Goal: Navigation & Orientation: Find specific page/section

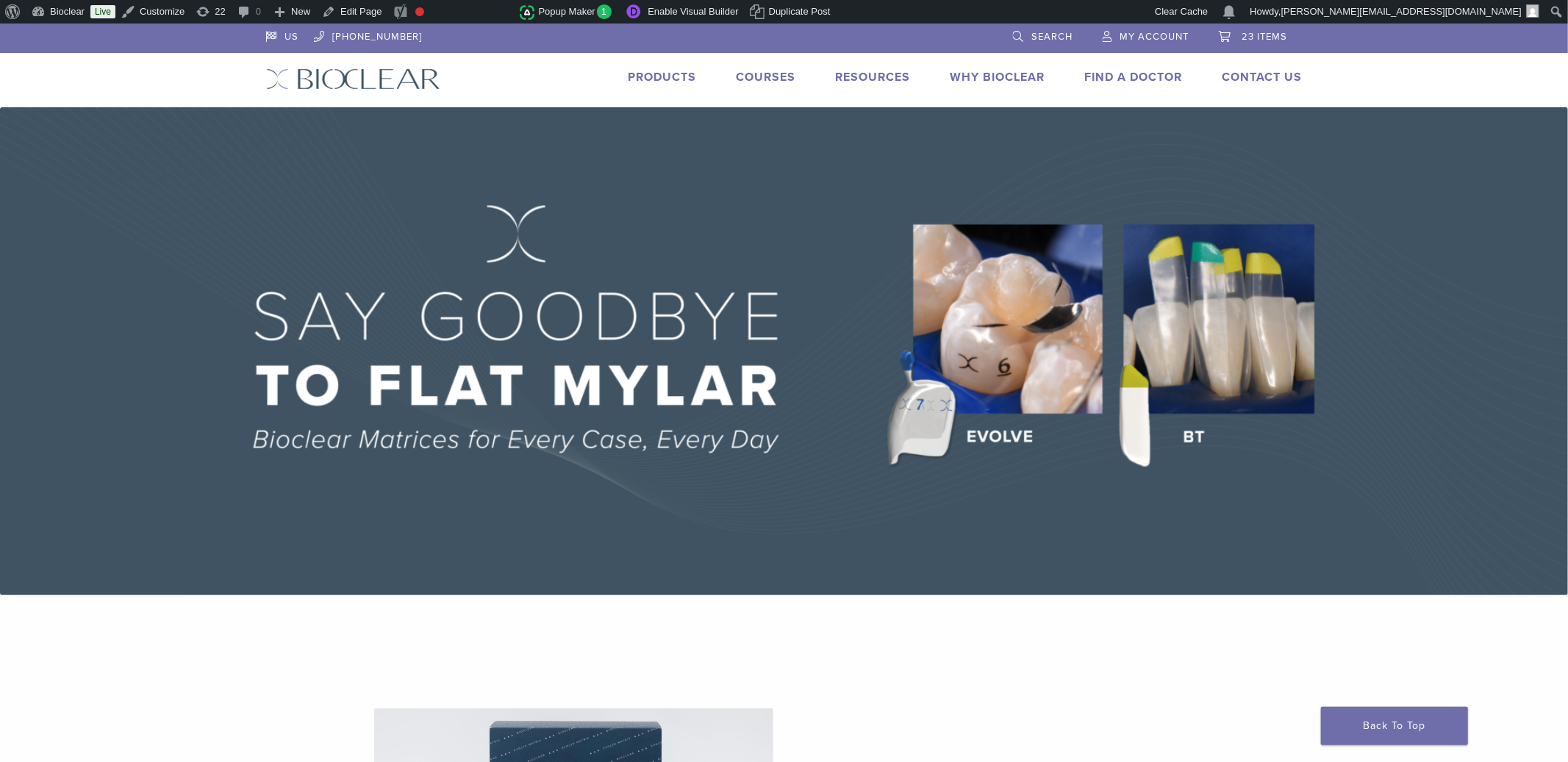
click at [1154, 78] on link "Find A Doctor" at bounding box center [1133, 77] width 98 height 15
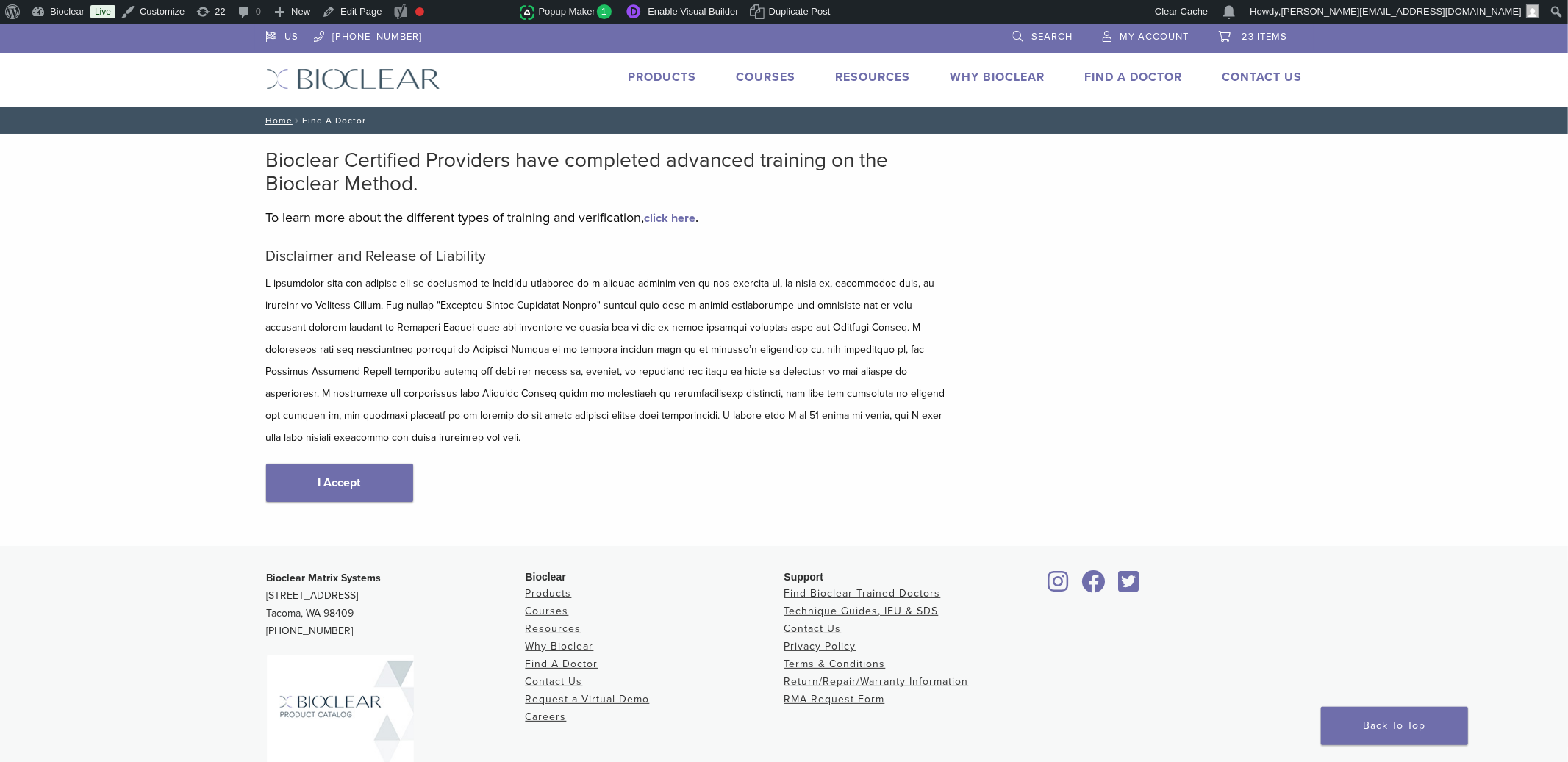
click at [678, 217] on link "click here" at bounding box center [670, 218] width 51 height 15
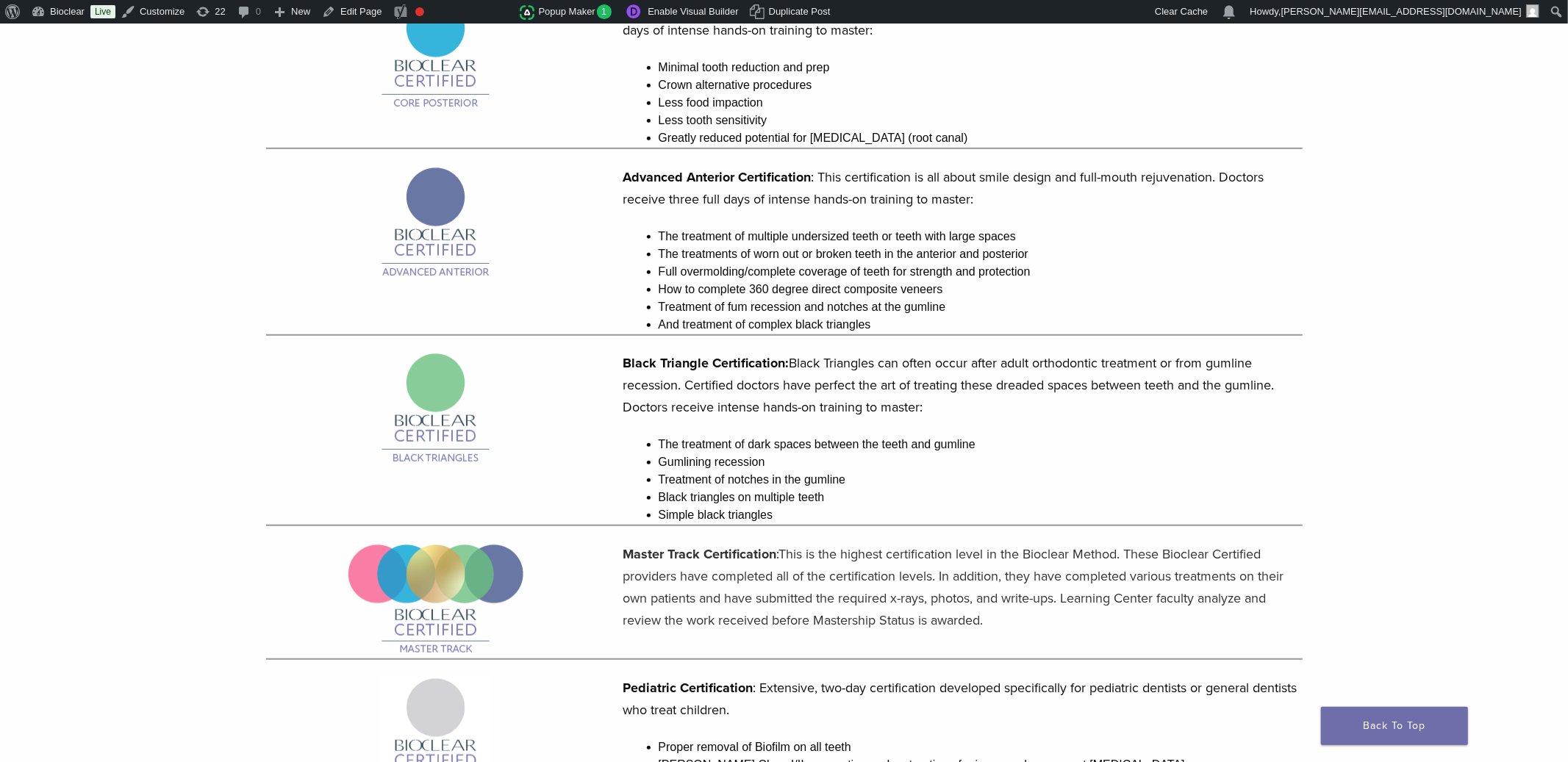
scroll to position [426, 0]
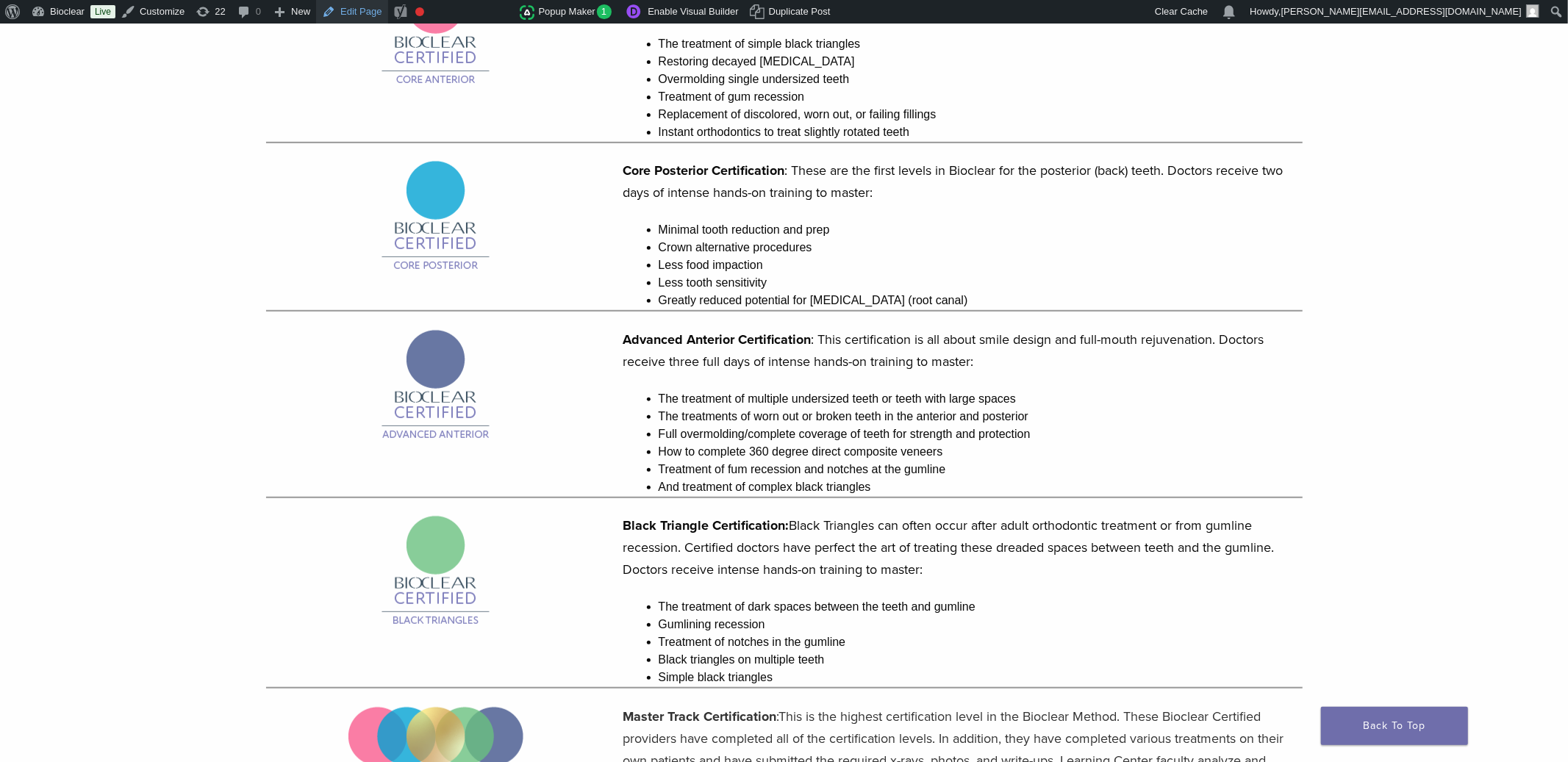
click at [370, 12] on link "Edit Page" at bounding box center [352, 11] width 72 height 24
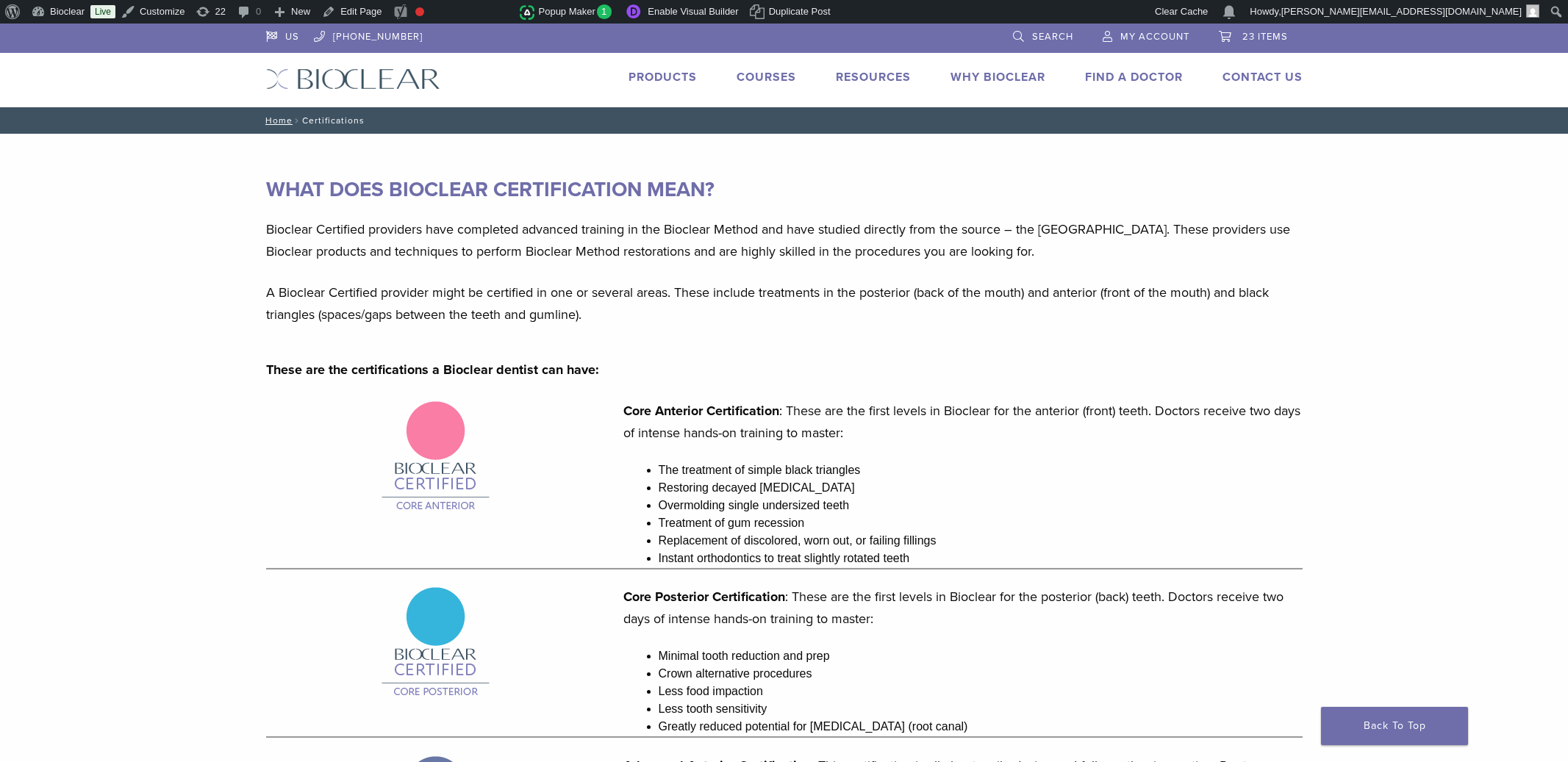
scroll to position [426, 0]
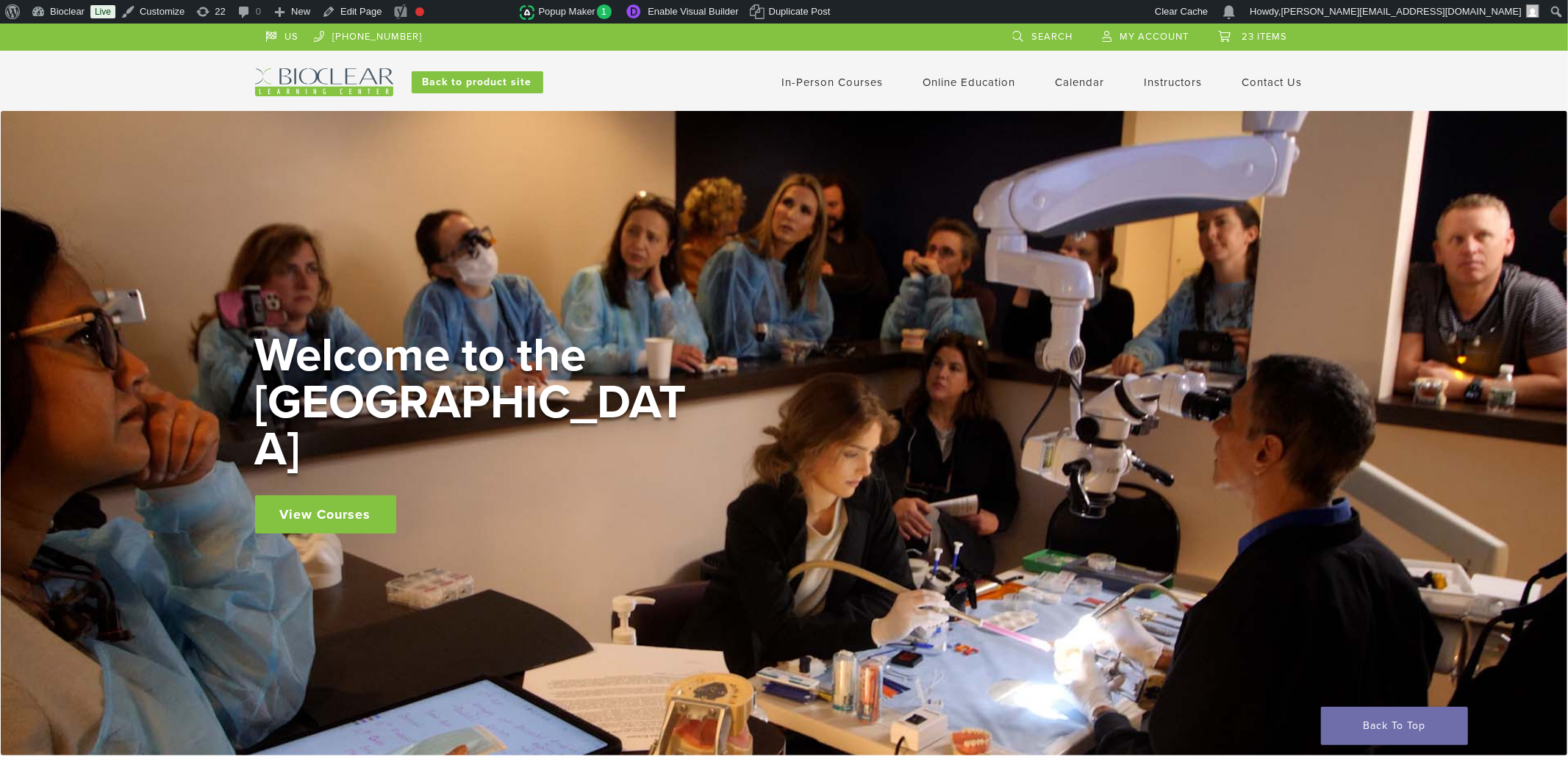
click at [532, 84] on div "In-Person Courses Online Education Interactive Self Guided Calendar Instructors…" at bounding box center [928, 82] width 792 height 28
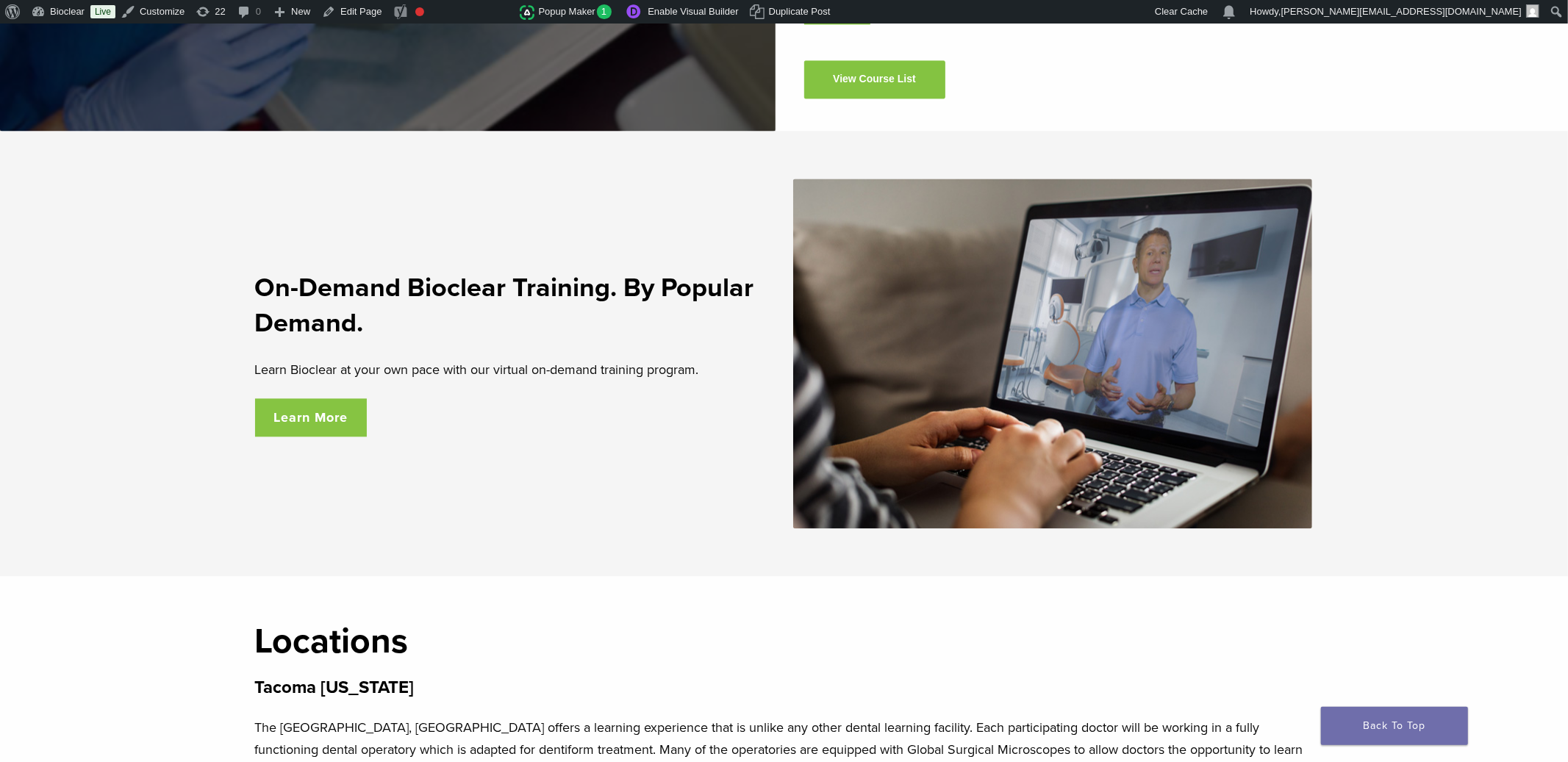
scroll to position [2492, 0]
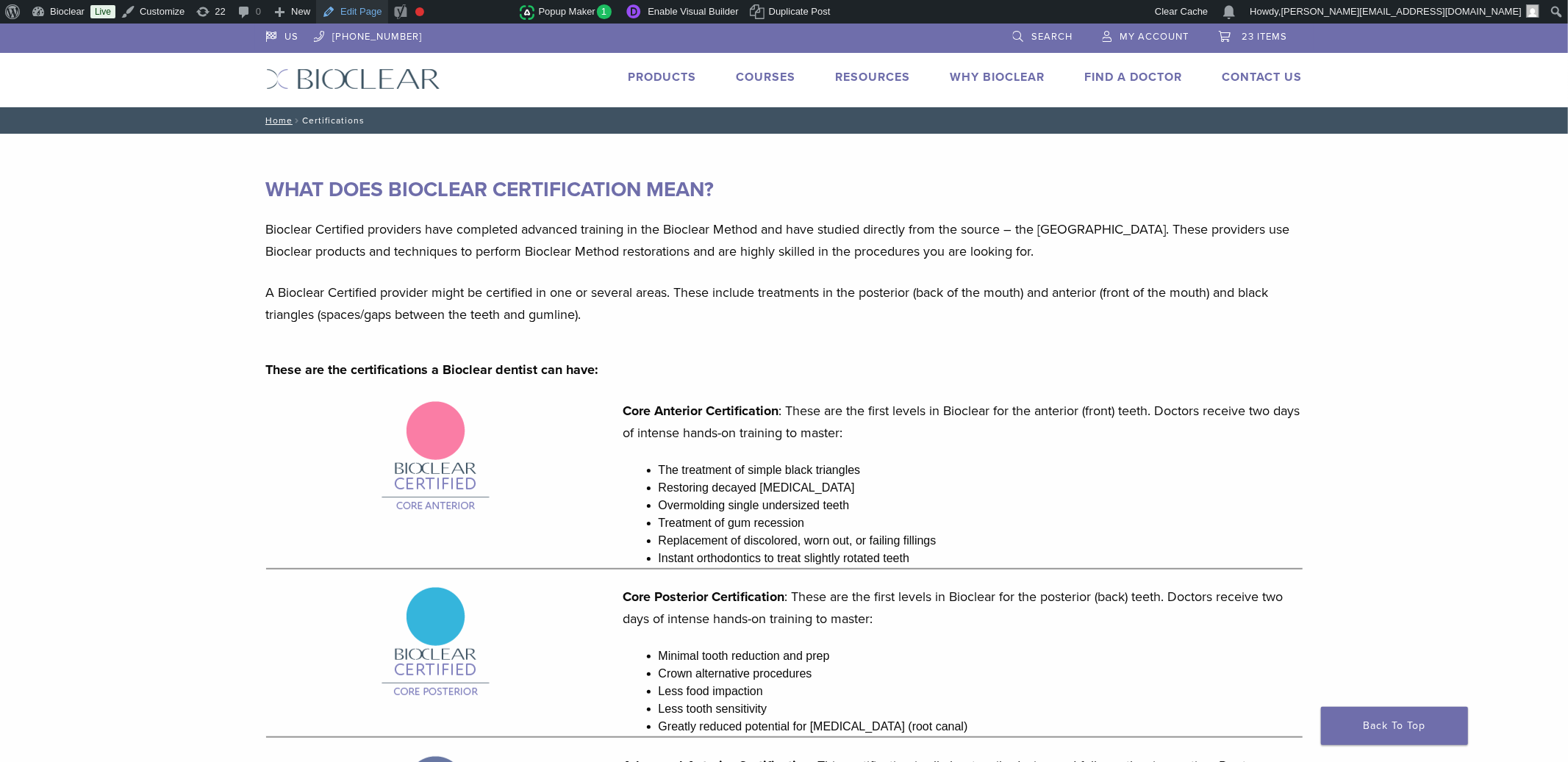
click at [366, 11] on link "Edit Page" at bounding box center [352, 11] width 72 height 24
